Goal: Use online tool/utility: Use online tool/utility

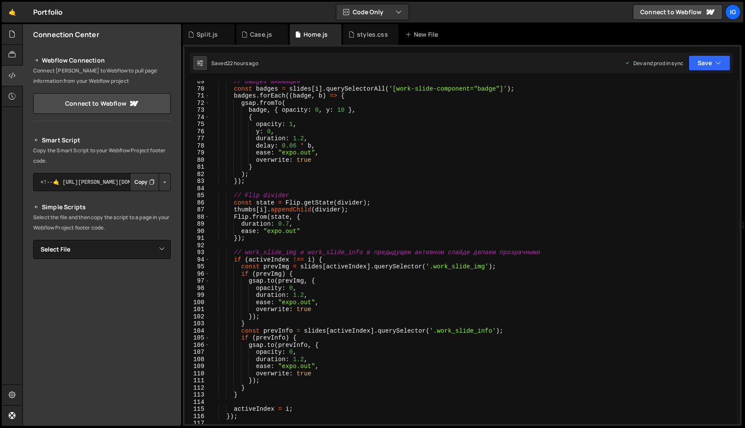
scroll to position [488, 0]
click at [291, 226] on div "// badges анимация const badges = slides [ i ] . querySelectorAll ( '[work-slid…" at bounding box center [473, 255] width 526 height 357
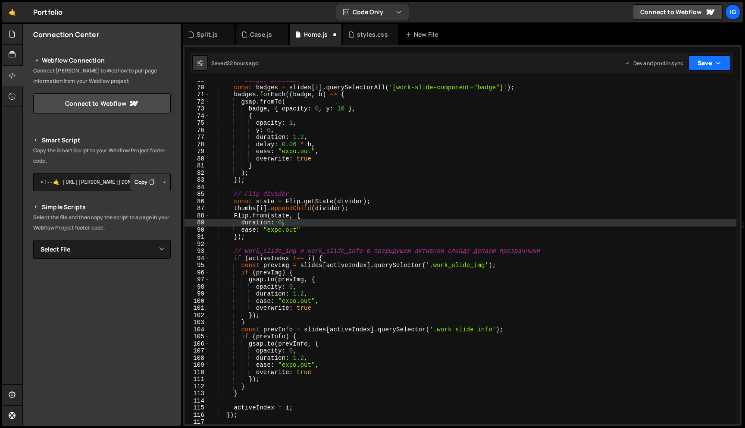
click at [708, 56] on button "Save" at bounding box center [710, 63] width 42 height 16
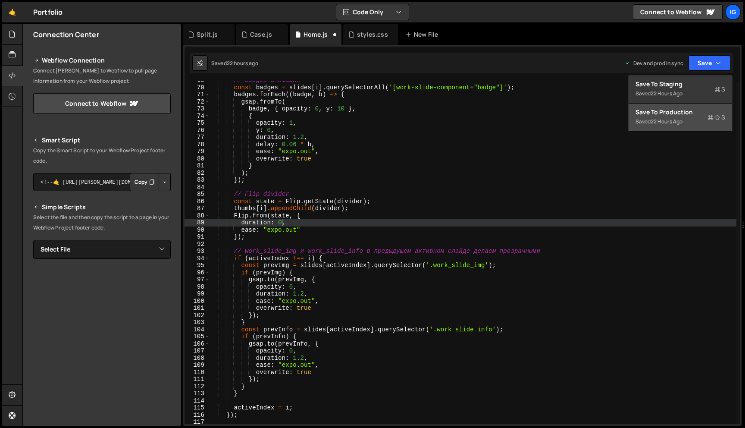
click at [680, 119] on div "22 hours ago" at bounding box center [667, 121] width 32 height 7
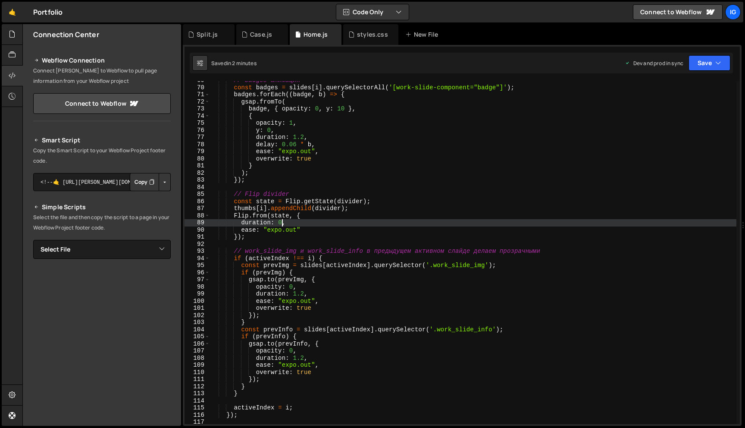
click at [281, 219] on div "// badges анимация const badges = slides [ i ] . querySelectorAll ( '[work-slid…" at bounding box center [473, 255] width 526 height 357
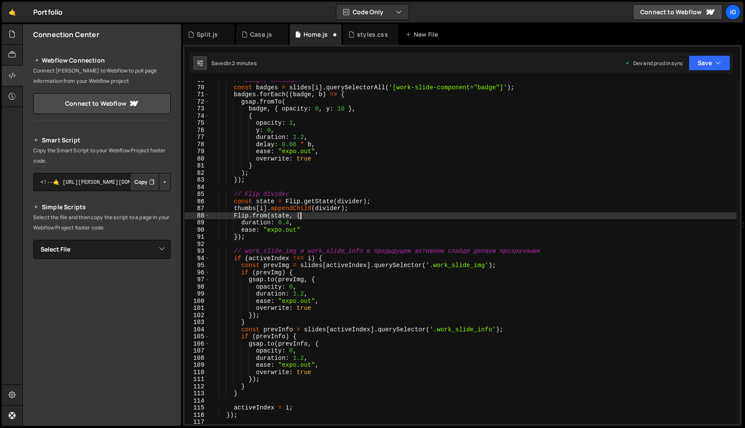
click at [301, 217] on div "// badges анимация const badges = slides [ i ] . querySelectorAll ( '[work-slid…" at bounding box center [473, 255] width 526 height 357
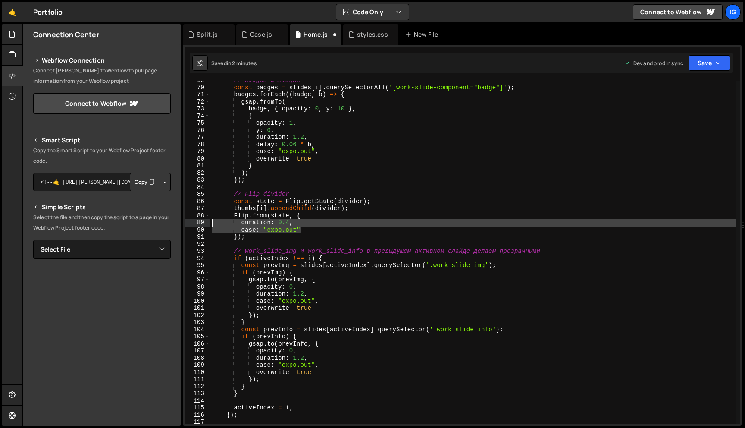
drag, startPoint x: 303, startPoint y: 230, endPoint x: 194, endPoint y: 220, distance: 109.9
click at [194, 220] on div "Flip.from(state, { 69 70 71 72 73 74 75 76 77 78 79 80 81 82 83 84 85 86 87 88 …" at bounding box center [462, 252] width 555 height 343
type textarea "duration: 0.4, ease: "expo.out""
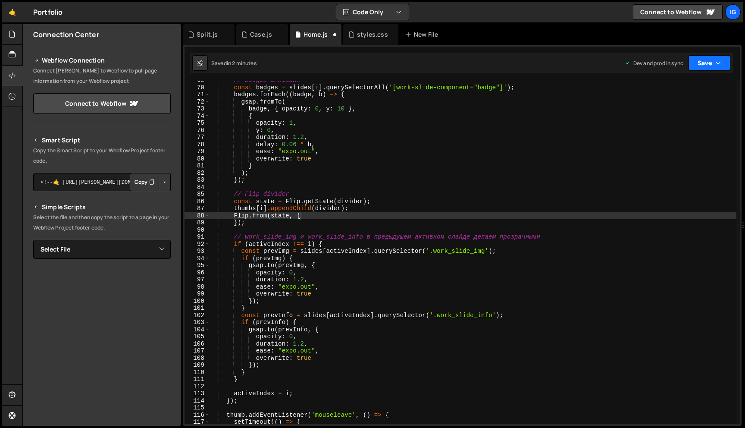
click at [694, 65] on button "Save" at bounding box center [710, 63] width 42 height 16
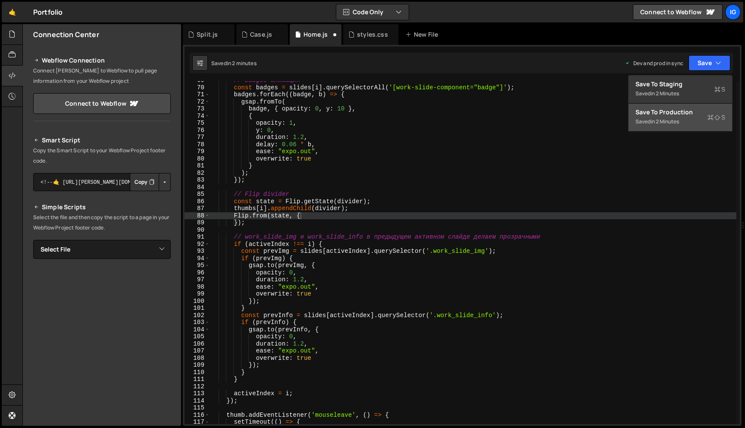
click at [675, 117] on div "Saved in 2 minutes" at bounding box center [681, 121] width 90 height 10
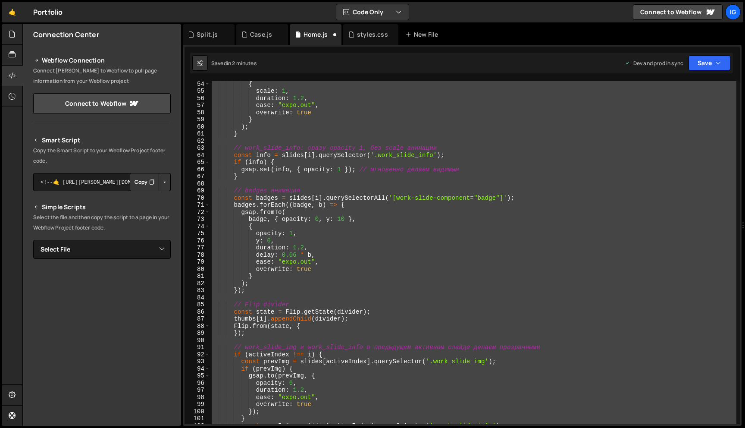
scroll to position [472, 0]
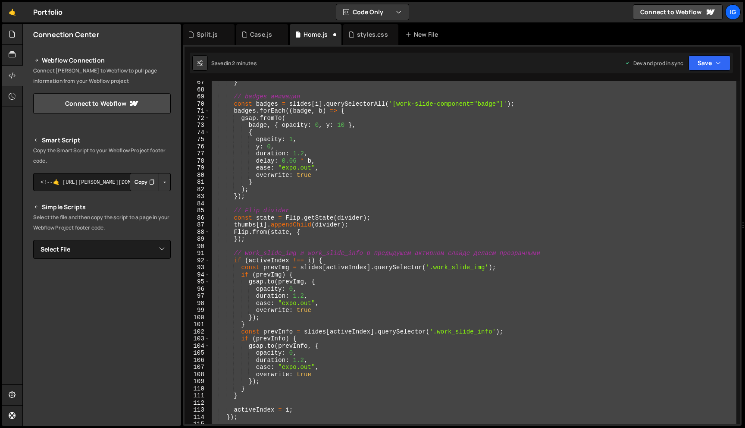
click at [327, 285] on div "} // badges анимация const badges = slides [ i ] . querySelectorAll ( '[work-sl…" at bounding box center [473, 257] width 526 height 357
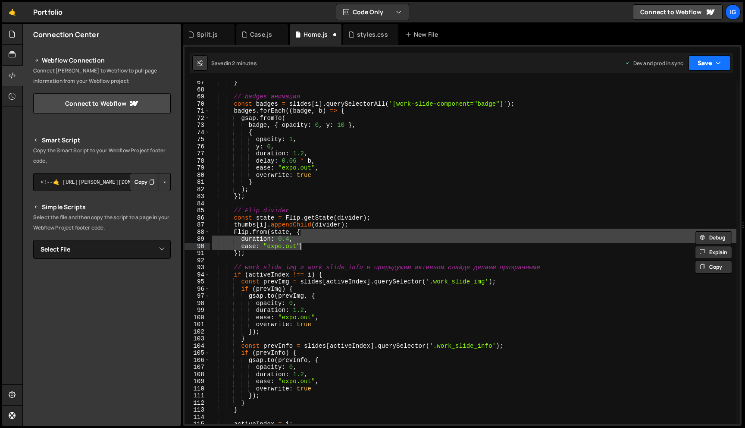
click at [696, 66] on button "Save" at bounding box center [710, 63] width 42 height 16
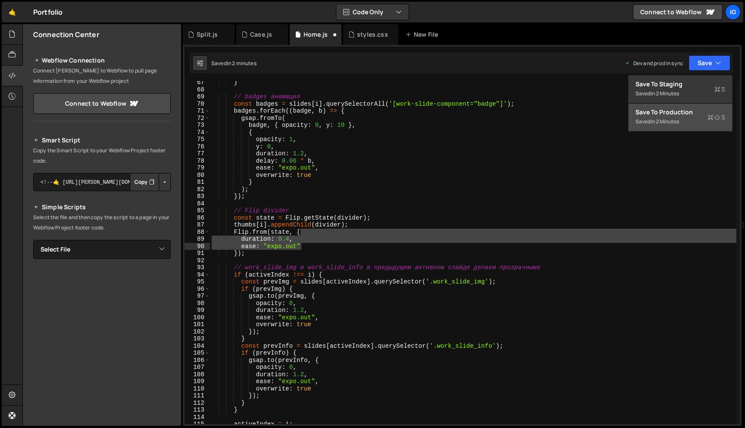
click at [680, 116] on div "Saved in 2 minutes" at bounding box center [681, 121] width 90 height 10
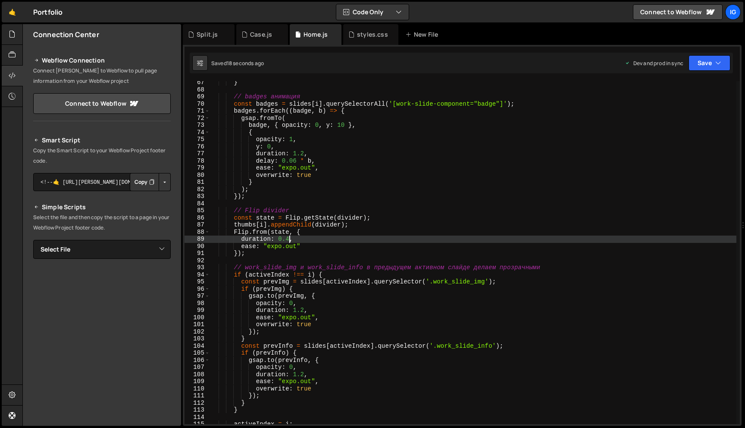
click at [291, 238] on div "} // badges анимация const badges = slides [ i ] . querySelectorAll ( '[work-sl…" at bounding box center [473, 257] width 526 height 357
type textarea "duration: 0.6,"
click at [715, 63] on icon "button" at bounding box center [718, 63] width 6 height 9
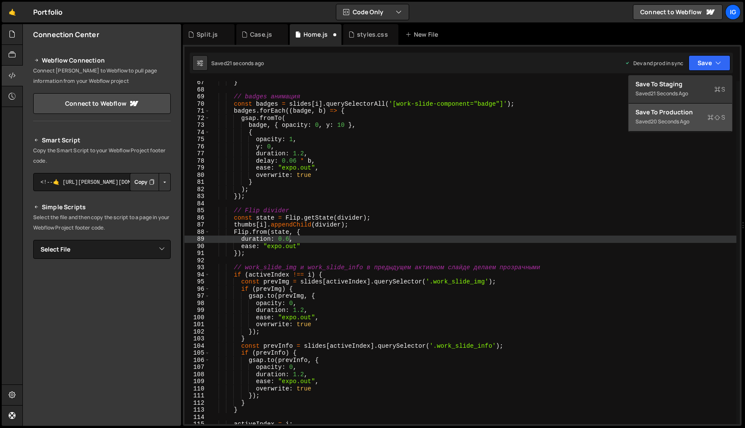
click at [689, 117] on div "Saved 20 seconds ago" at bounding box center [681, 121] width 90 height 10
